Goal: Task Accomplishment & Management: Use online tool/utility

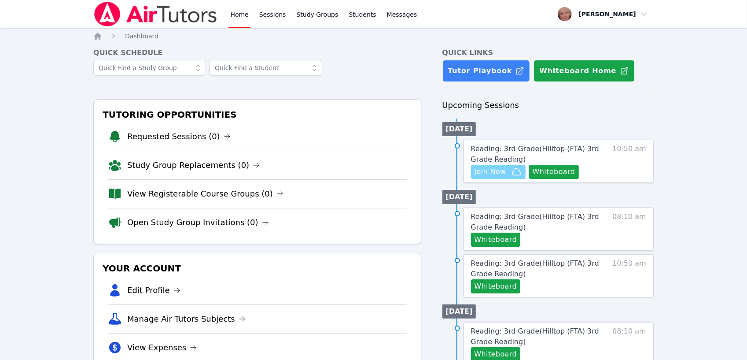
click at [492, 173] on span "Join Now" at bounding box center [491, 171] width 32 height 11
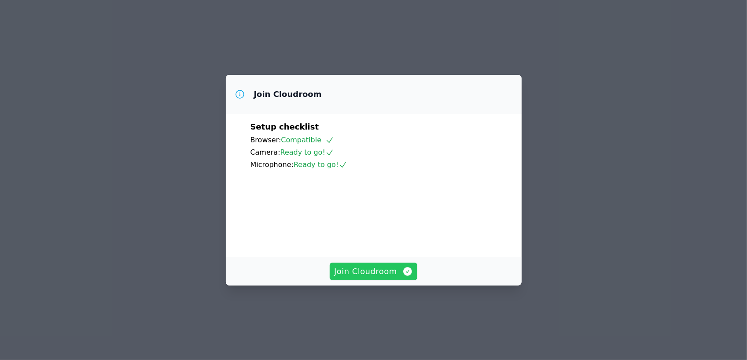
click at [373, 280] on button "Join Cloudroom" at bounding box center [374, 272] width 88 height 18
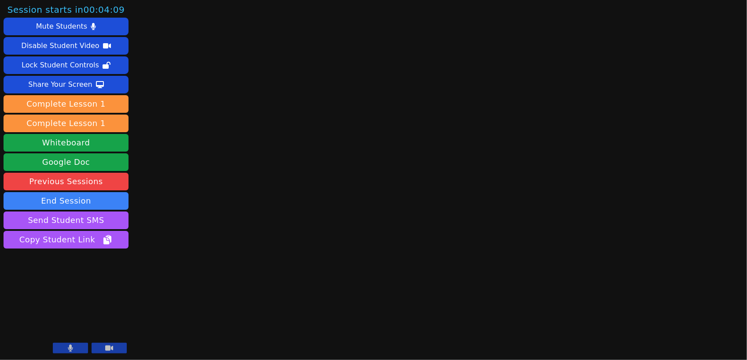
click at [71, 348] on icon at bounding box center [70, 347] width 5 height 7
click at [105, 352] on button at bounding box center [109, 348] width 35 height 11
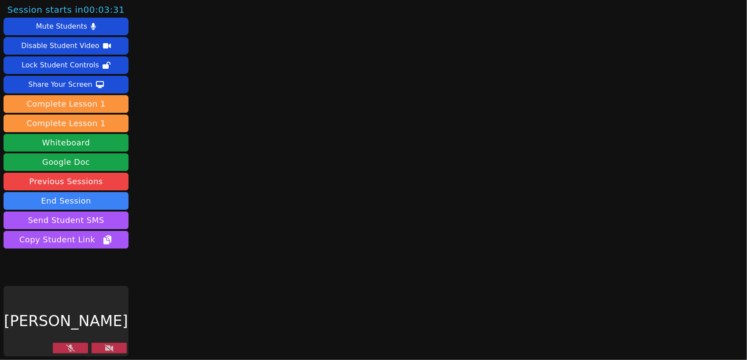
click at [105, 352] on button at bounding box center [109, 348] width 35 height 11
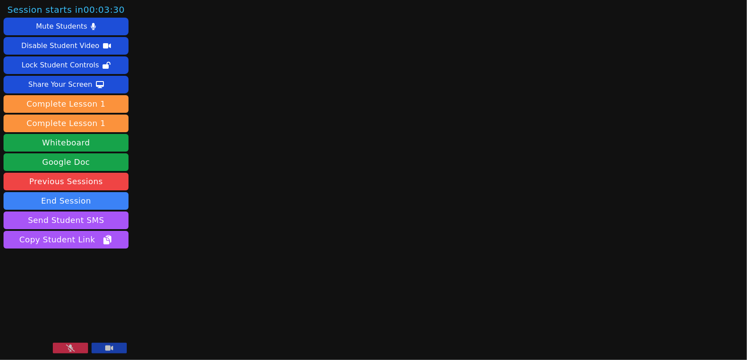
click at [105, 352] on button at bounding box center [109, 348] width 35 height 11
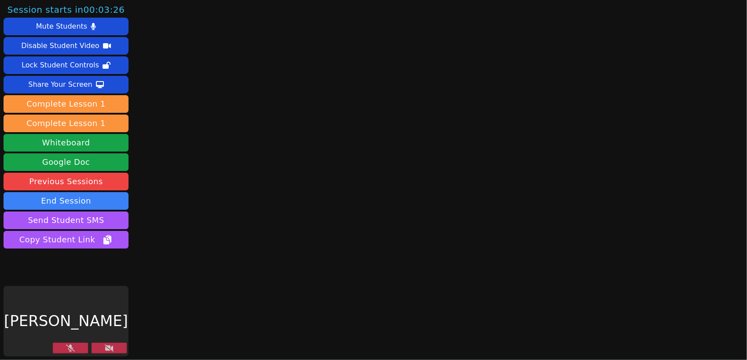
click at [111, 349] on icon at bounding box center [109, 347] width 9 height 7
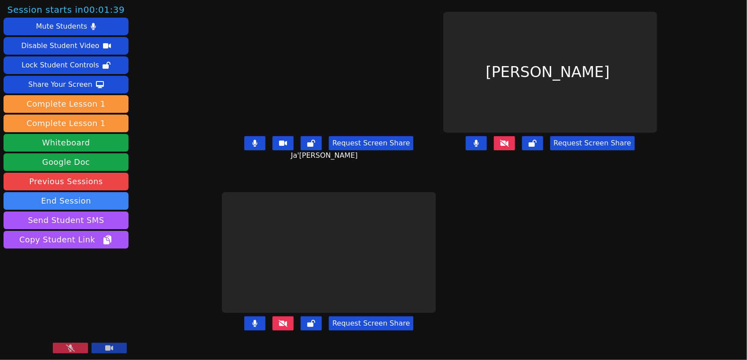
click at [72, 351] on icon at bounding box center [70, 347] width 9 height 7
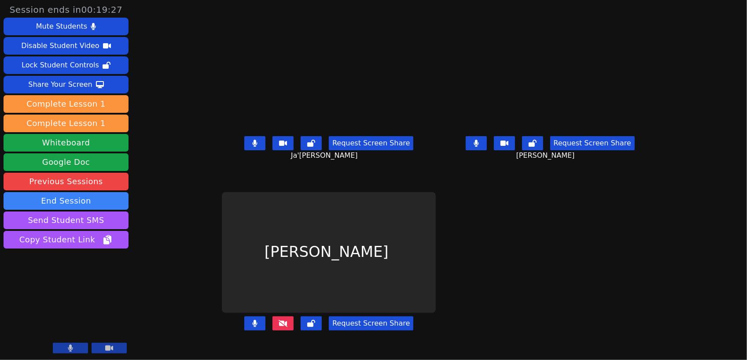
click at [279, 327] on icon at bounding box center [283, 323] width 9 height 7
click at [273, 330] on button at bounding box center [283, 323] width 21 height 14
click at [244, 330] on button at bounding box center [254, 323] width 21 height 14
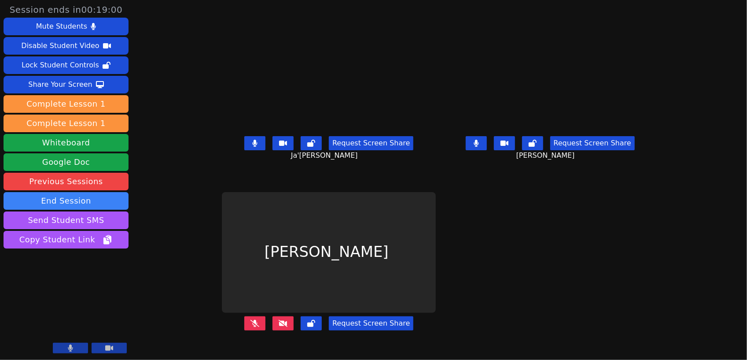
click at [251, 327] on icon at bounding box center [255, 323] width 9 height 7
click at [279, 327] on icon at bounding box center [283, 323] width 9 height 7
click at [330, 257] on div "[PERSON_NAME]" at bounding box center [329, 252] width 214 height 121
click at [279, 327] on icon at bounding box center [283, 323] width 9 height 7
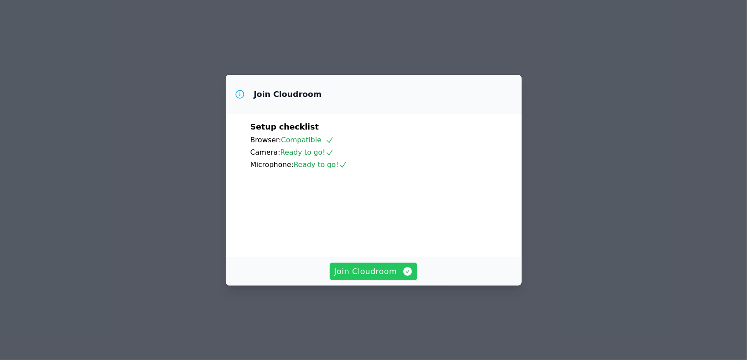
click at [376, 277] on span "Join Cloudroom" at bounding box center [373, 271] width 79 height 12
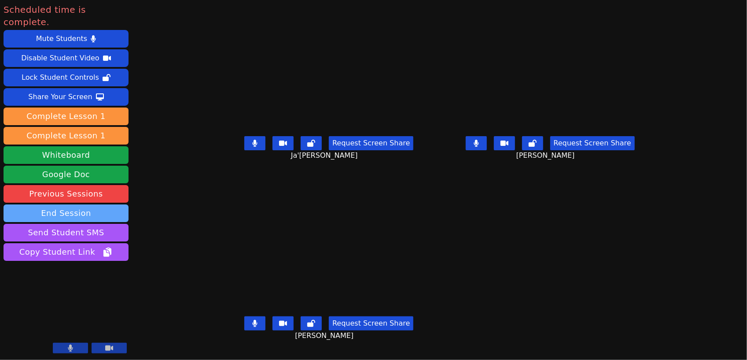
click at [90, 204] on button "End Session" at bounding box center [66, 213] width 125 height 18
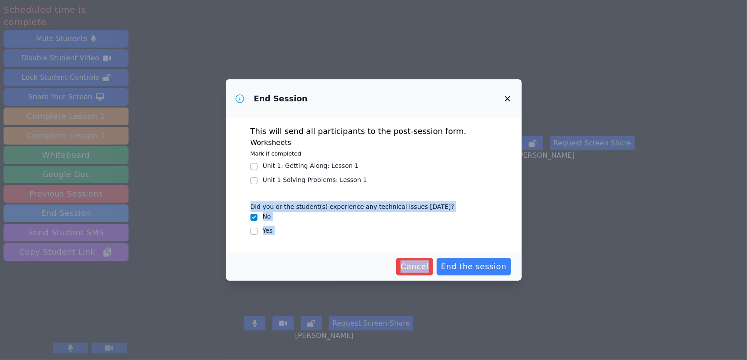
drag, startPoint x: 90, startPoint y: 201, endPoint x: 424, endPoint y: 277, distance: 342.3
click at [423, 277] on div "End Session This will send all participants to the post-session form. Worksheet…" at bounding box center [373, 180] width 747 height 360
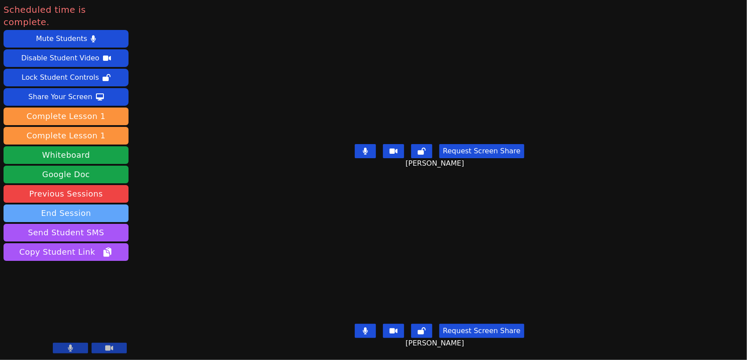
click at [83, 204] on button "End Session" at bounding box center [66, 213] width 125 height 18
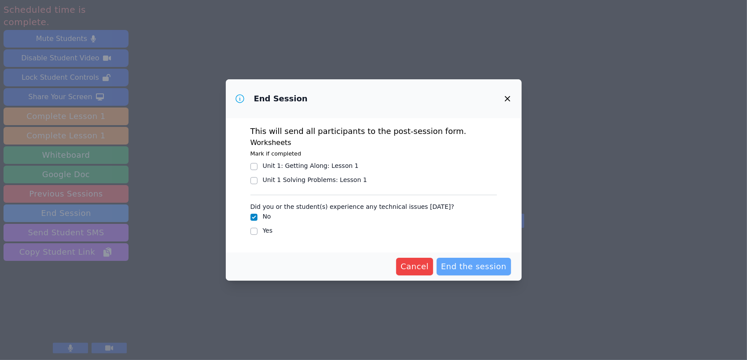
click at [491, 269] on span "End the session" at bounding box center [474, 266] width 66 height 12
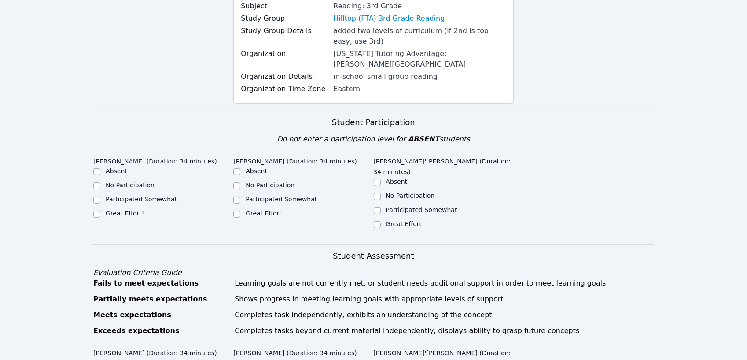
scroll to position [128, 0]
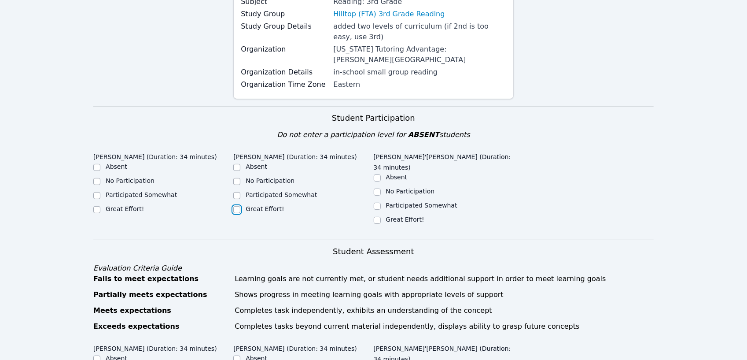
click at [236, 206] on input "Great Effort!" at bounding box center [236, 209] width 7 height 7
checkbox input "true"
click at [378, 217] on input "Great Effort!" at bounding box center [377, 220] width 7 height 7
checkbox input "true"
click at [97, 206] on input "Great Effort!" at bounding box center [96, 209] width 7 height 7
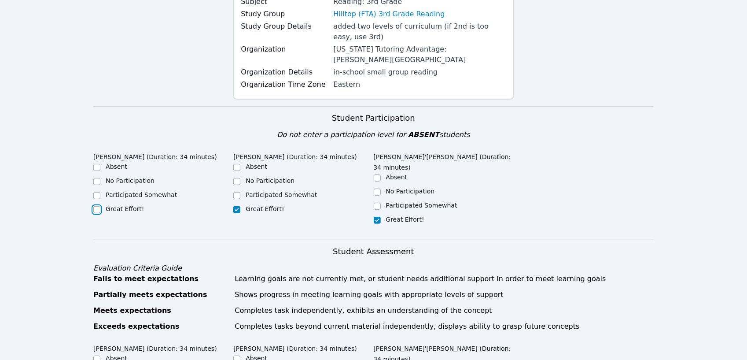
checkbox input "true"
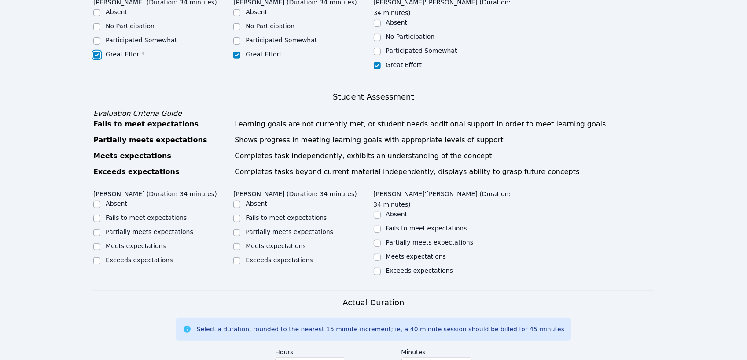
scroll to position [291, 0]
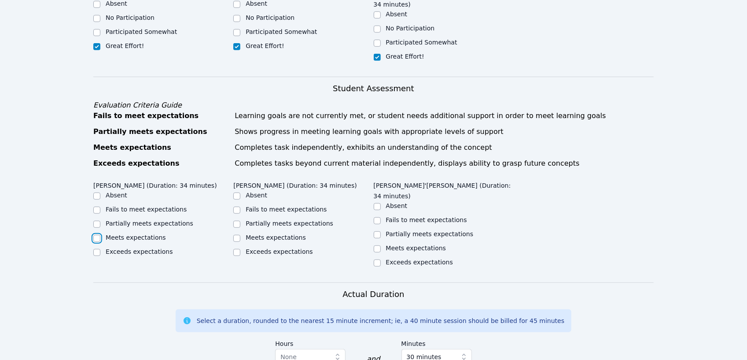
click at [96, 235] on input "Meets expectations" at bounding box center [96, 238] width 7 height 7
checkbox input "true"
click at [239, 235] on input "Meets expectations" at bounding box center [236, 238] width 7 height 7
checkbox input "true"
click at [380, 245] on input "Meets expectations" at bounding box center [377, 248] width 7 height 7
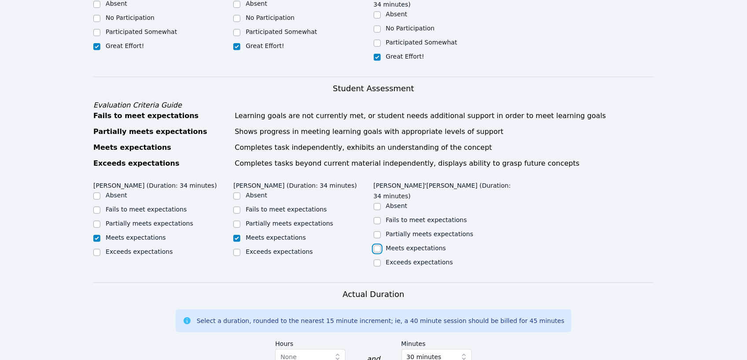
checkbox input "true"
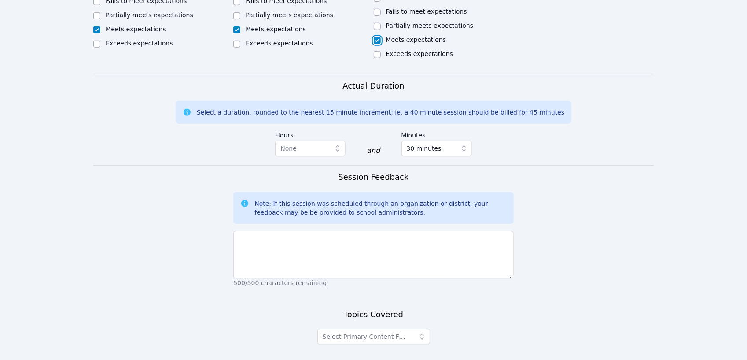
scroll to position [499, 0]
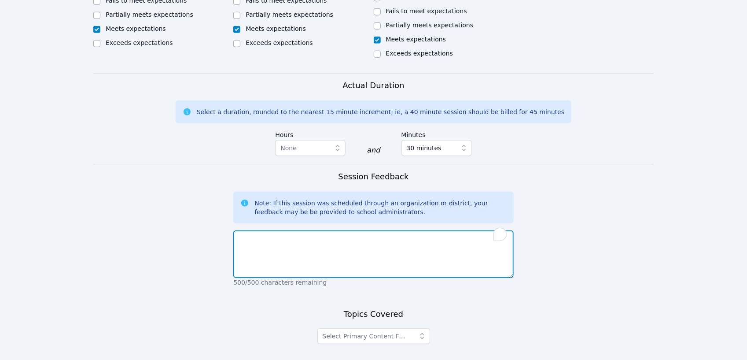
click at [363, 230] on textarea "To enrich screen reader interactions, please activate Accessibility in Grammarl…" at bounding box center [373, 254] width 280 height 48
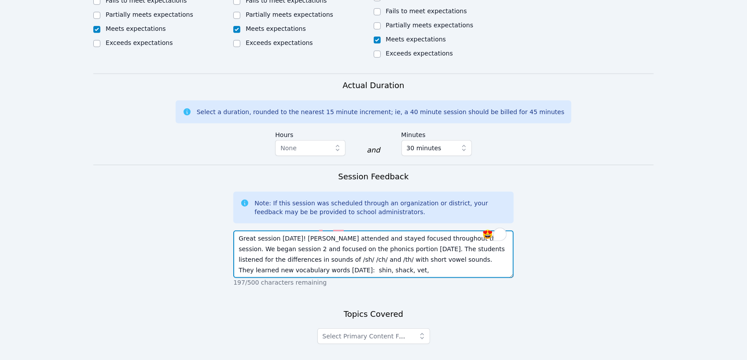
click at [322, 238] on textarea "Great session today! Everyone attended and stayed focused throughout the sessio…" at bounding box center [373, 254] width 280 height 48
click at [373, 239] on textarea "Great session today! Everyone attended and stayed focused throughout the sessio…" at bounding box center [373, 254] width 280 height 48
type textarea "Great session today! Everyone attended and stayed focused throughout the sessio…"
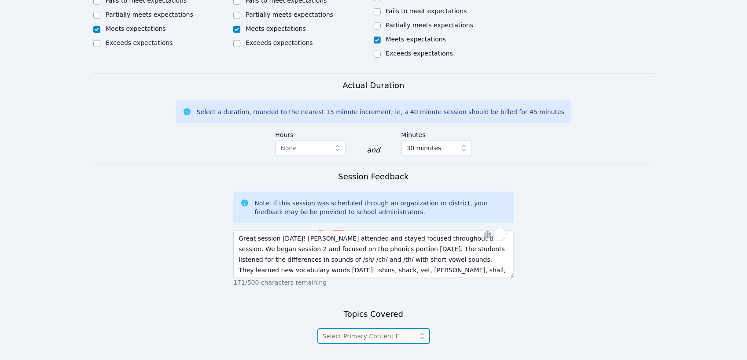
click at [423, 332] on icon "button" at bounding box center [422, 336] width 9 height 9
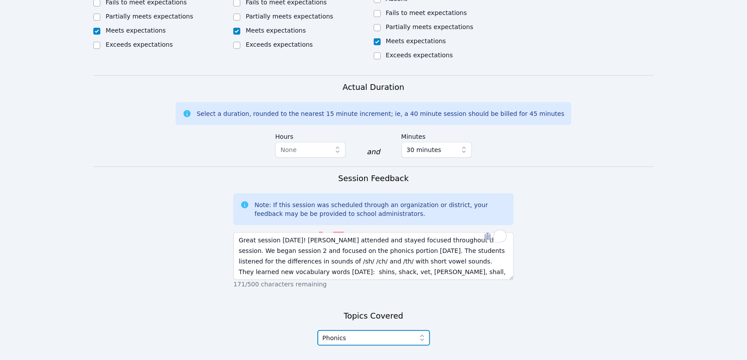
scroll to position [544, 0]
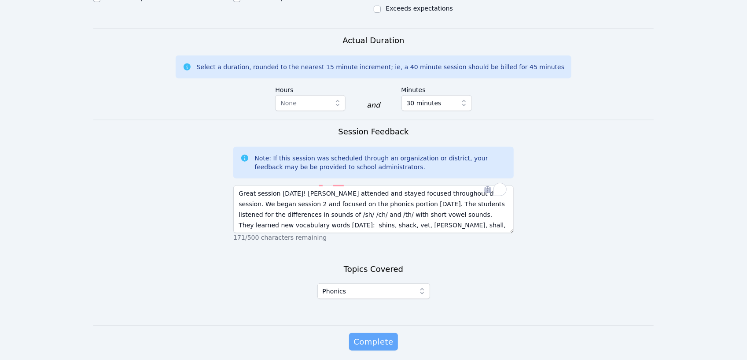
click at [378, 333] on button "Complete" at bounding box center [373, 342] width 48 height 18
